Goal: Information Seeking & Learning: Find specific fact

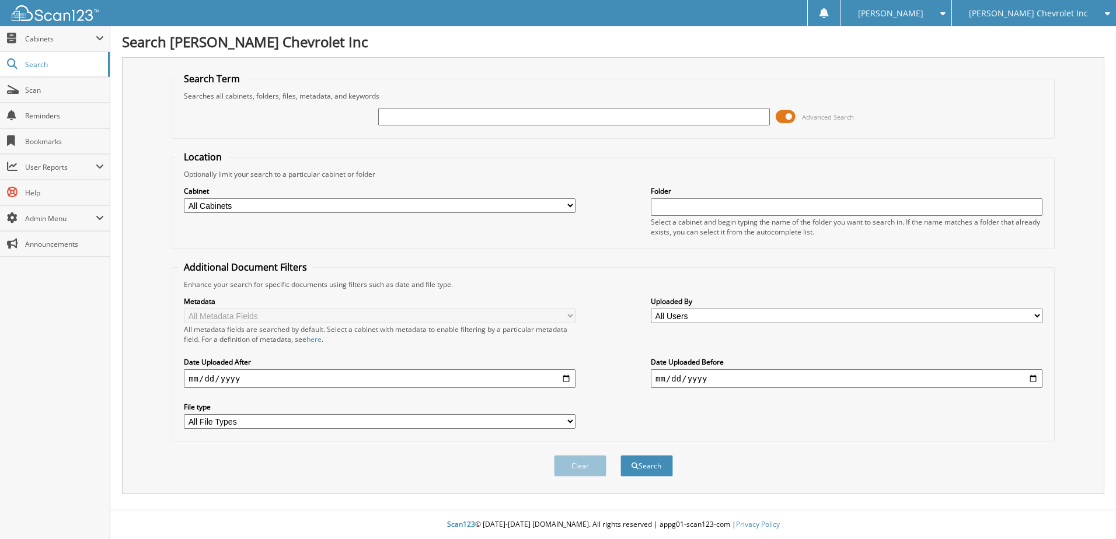
click at [578, 115] on input "text" at bounding box center [574, 117] width 392 height 18
type input "T3608"
click at [620, 455] on button "Search" at bounding box center [646, 466] width 53 height 22
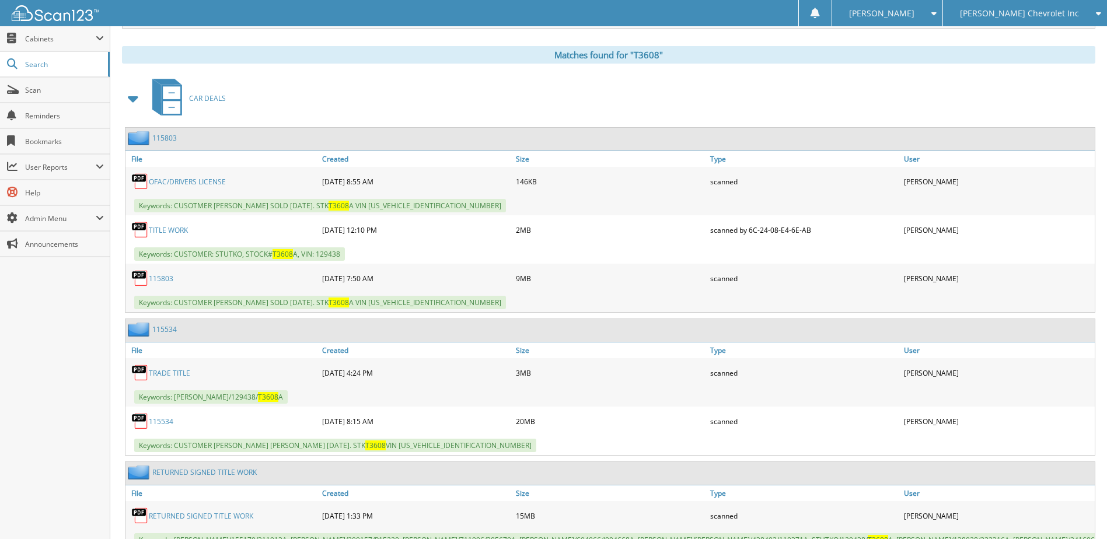
scroll to position [467, 0]
click at [132, 100] on span at bounding box center [133, 97] width 16 height 21
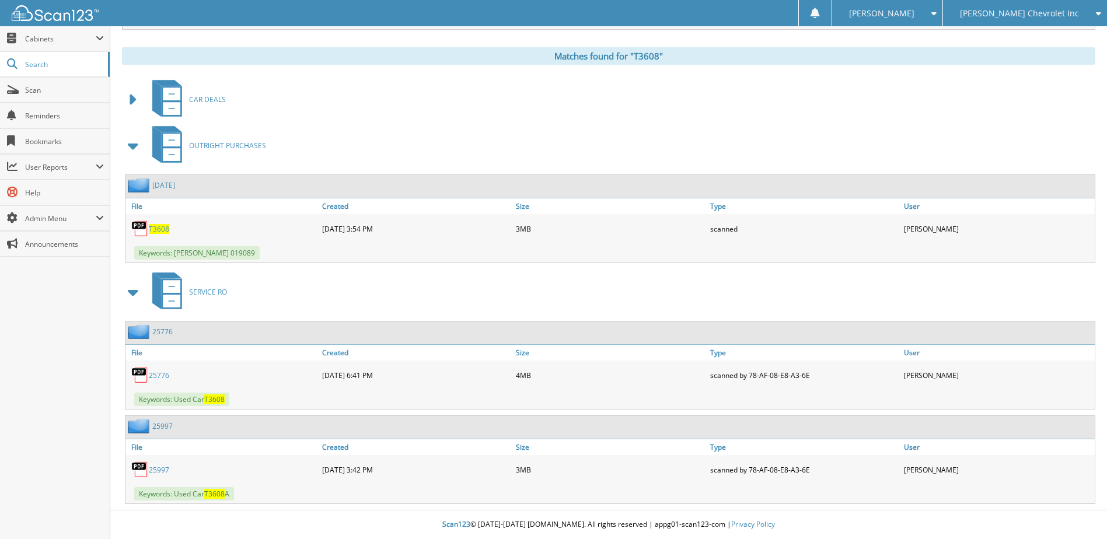
scroll to position [465, 0]
click at [158, 229] on span "T3608" at bounding box center [159, 229] width 20 height 10
click at [161, 225] on span "T3608" at bounding box center [159, 229] width 20 height 10
